Goal: Task Accomplishment & Management: Use online tool/utility

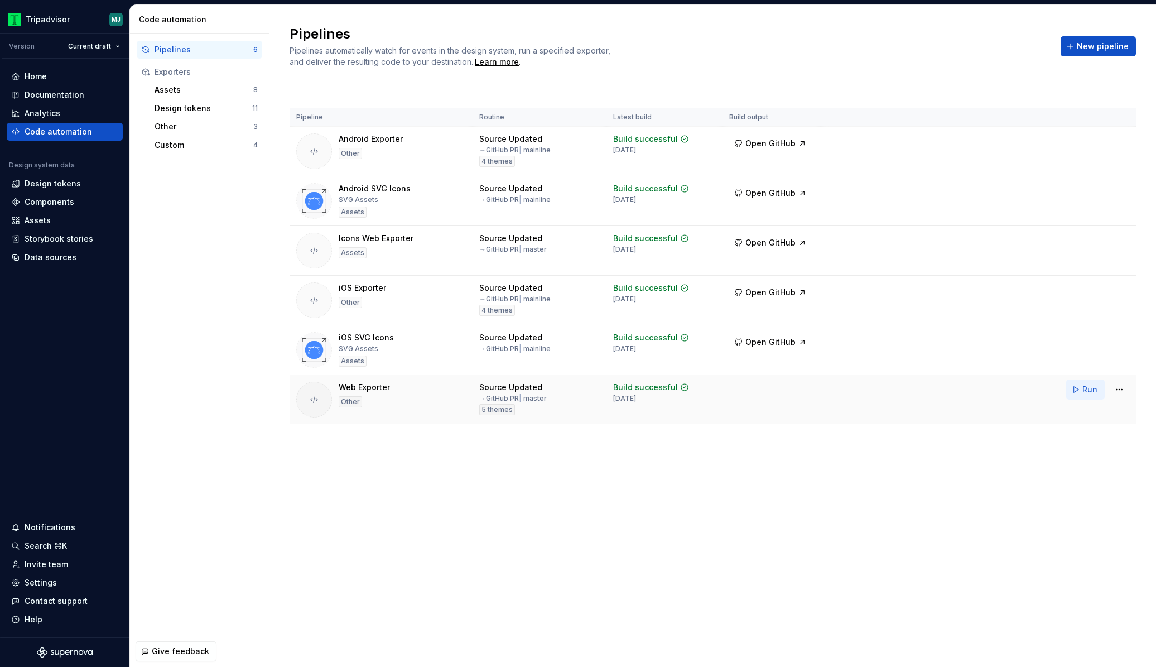
click at [1076, 397] on button "Run" at bounding box center [1085, 389] width 38 height 20
click at [1078, 389] on div "Run" at bounding box center [1097, 389] width 63 height 20
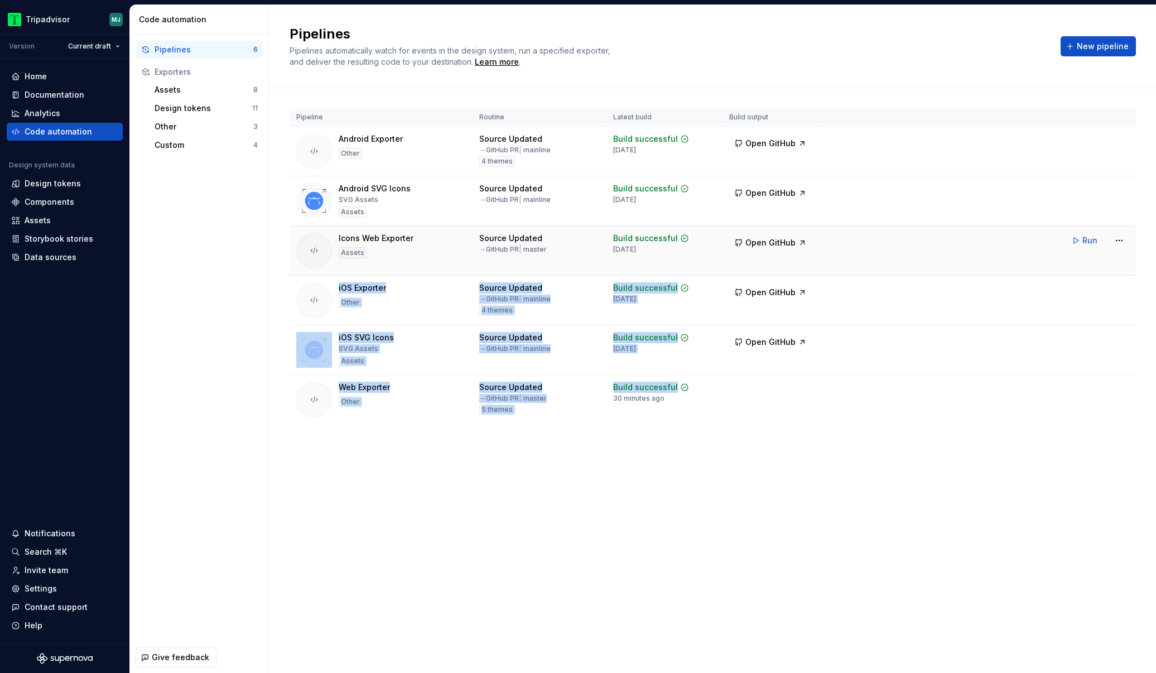
drag, startPoint x: 676, startPoint y: 399, endPoint x: 311, endPoint y: 227, distance: 403.0
click at [311, 266] on tbody "Android Exporter Other Source Updated → GitHub PR | mainline 4 themes Build suc…" at bounding box center [713, 276] width 846 height 298
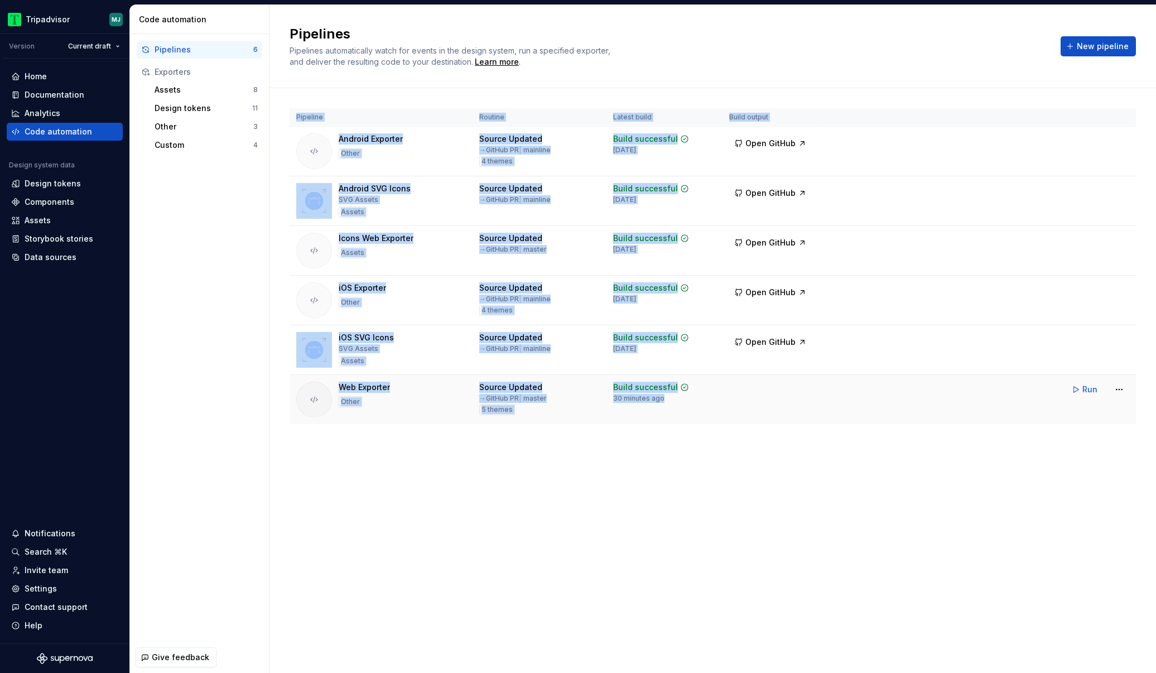
drag, startPoint x: 290, startPoint y: 106, endPoint x: 733, endPoint y: 410, distance: 537.7
click at [733, 410] on div "Pipeline Routine Latest build Build output Android Exporter Other Source Update…" at bounding box center [713, 277] width 846 height 378
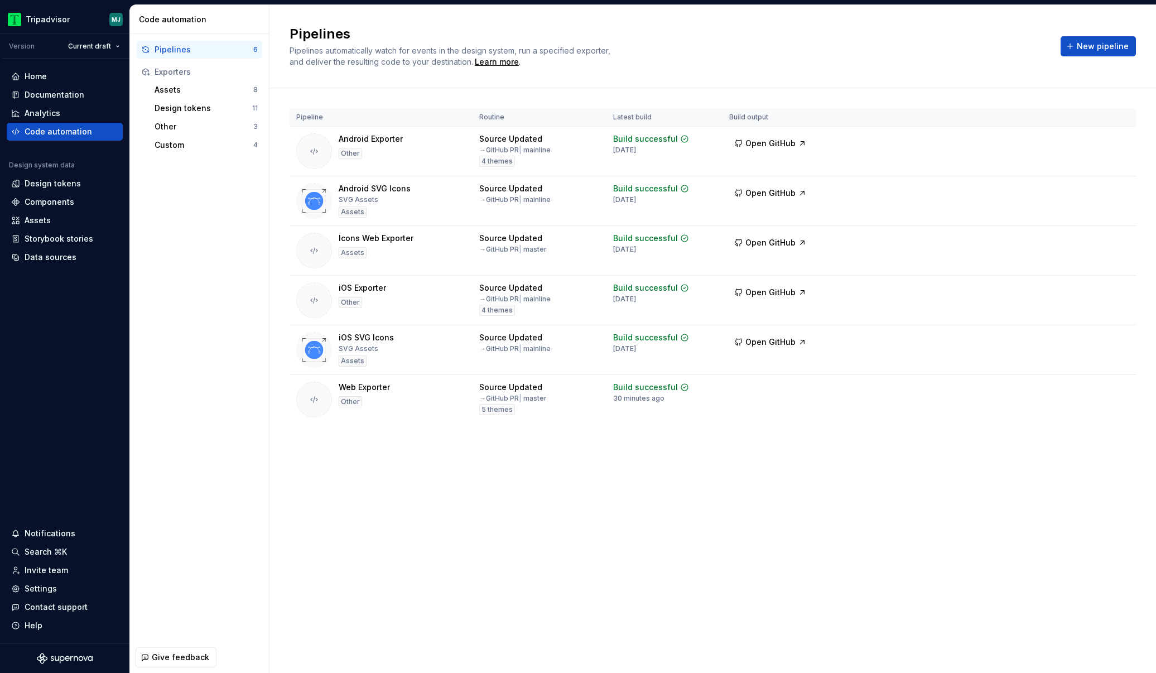
drag, startPoint x: 868, startPoint y: 498, endPoint x: 277, endPoint y: 84, distance: 721.5
click at [277, 84] on div "Pipelines Pipelines automatically watch for events in the design system, run a …" at bounding box center [712, 339] width 886 height 668
drag, startPoint x: 293, startPoint y: 28, endPoint x: 957, endPoint y: 479, distance: 802.5
click at [946, 463] on div "Pipelines Pipelines automatically watch for events in the design system, run a …" at bounding box center [712, 339] width 886 height 668
click at [831, 459] on div "Pipeline Routine Latest build Build output Android Exporter Other Source Update…" at bounding box center [713, 277] width 846 height 378
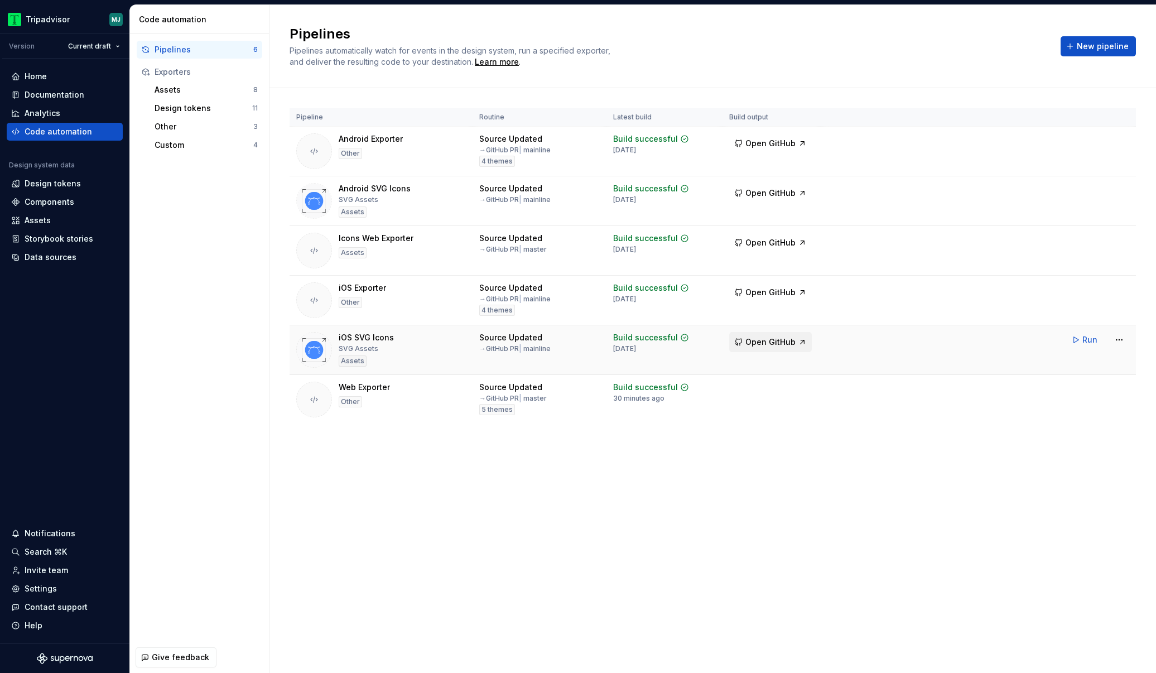
click at [779, 340] on span "Open GitHub" at bounding box center [770, 341] width 50 height 11
